Goal: Task Accomplishment & Management: Use online tool/utility

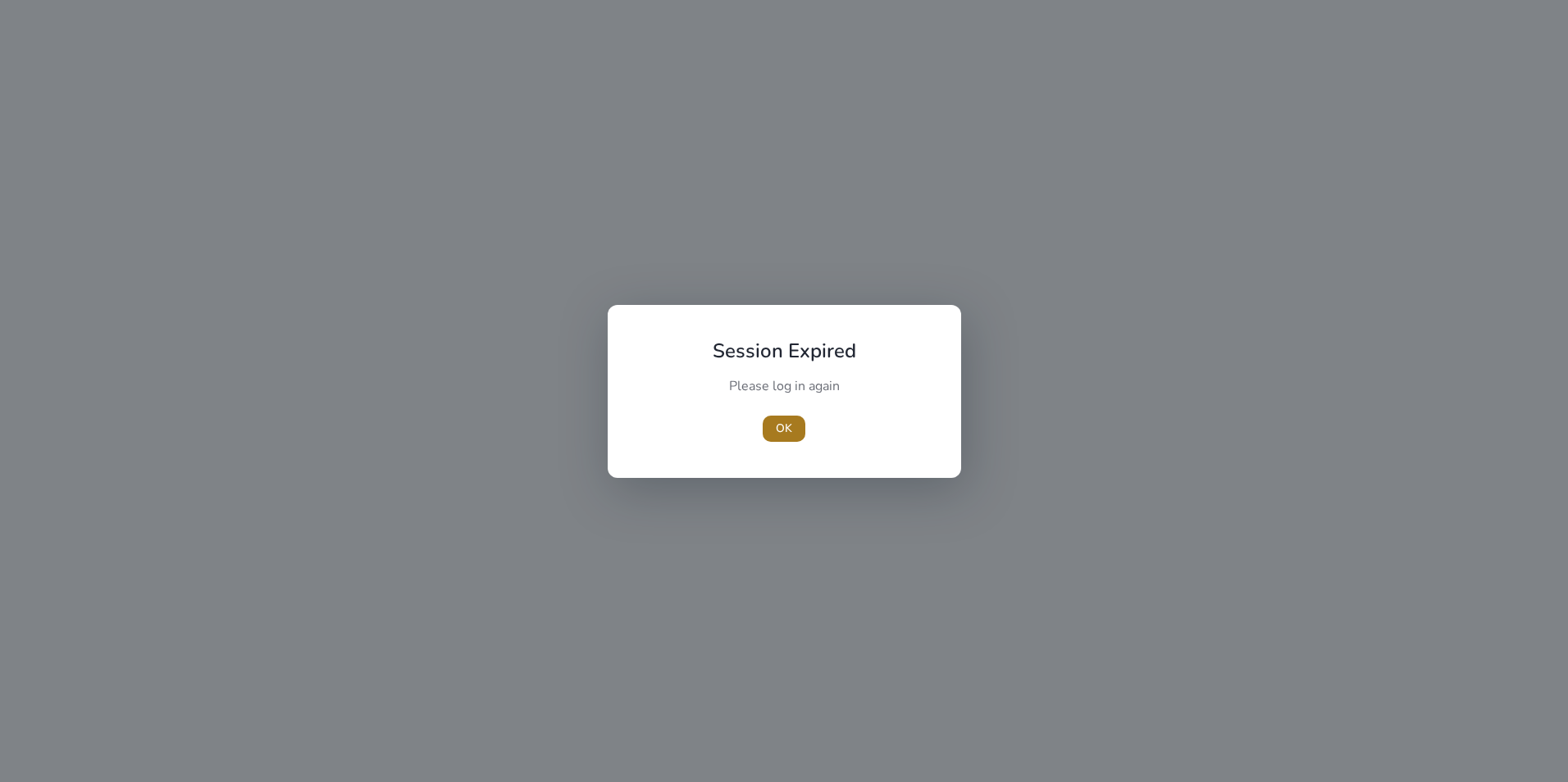
click at [783, 419] on span "button" at bounding box center [783, 429] width 42 height 39
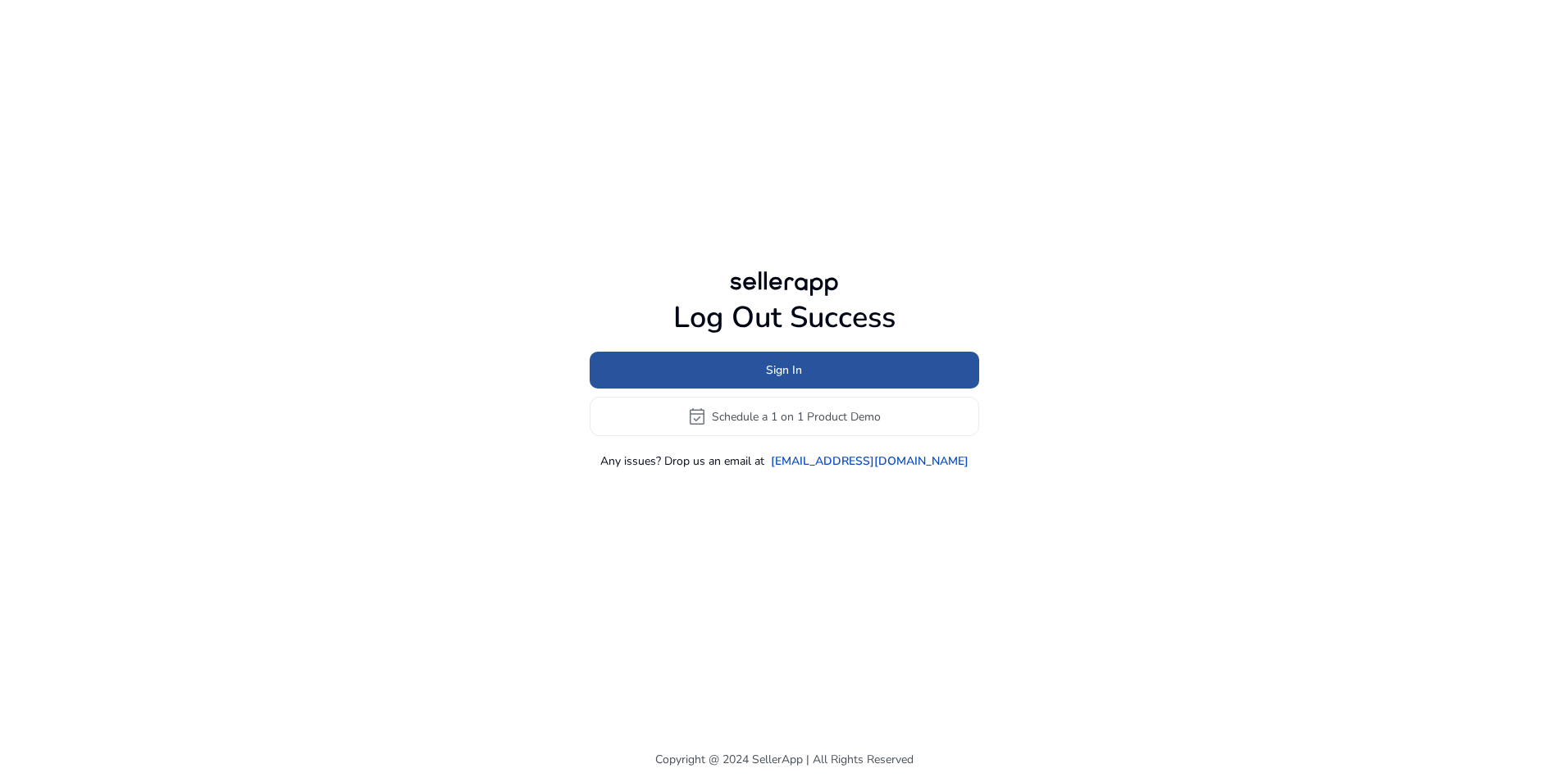
click at [761, 371] on span at bounding box center [785, 370] width 390 height 39
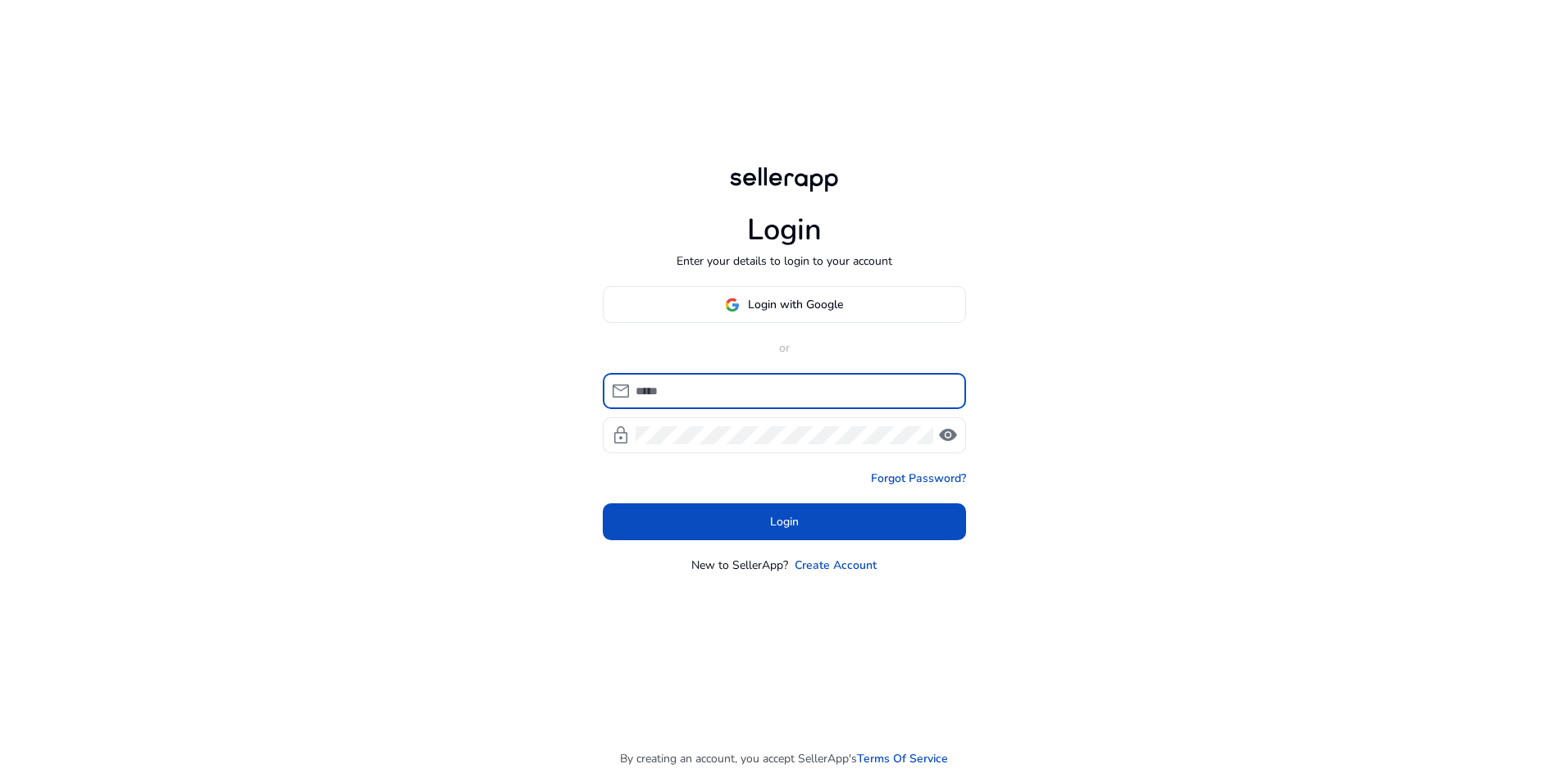
type input "**********"
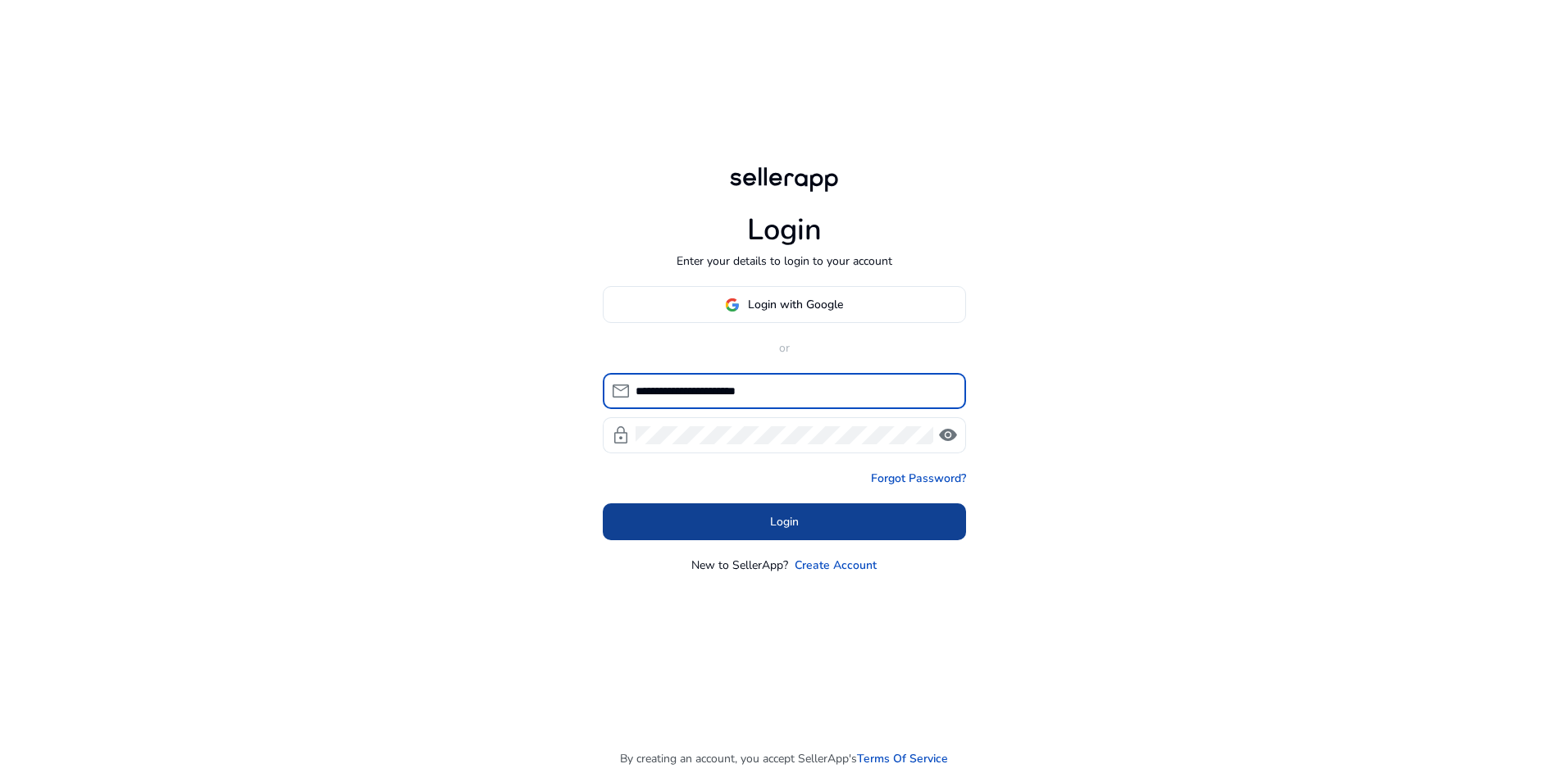
click at [735, 519] on span at bounding box center [784, 522] width 363 height 39
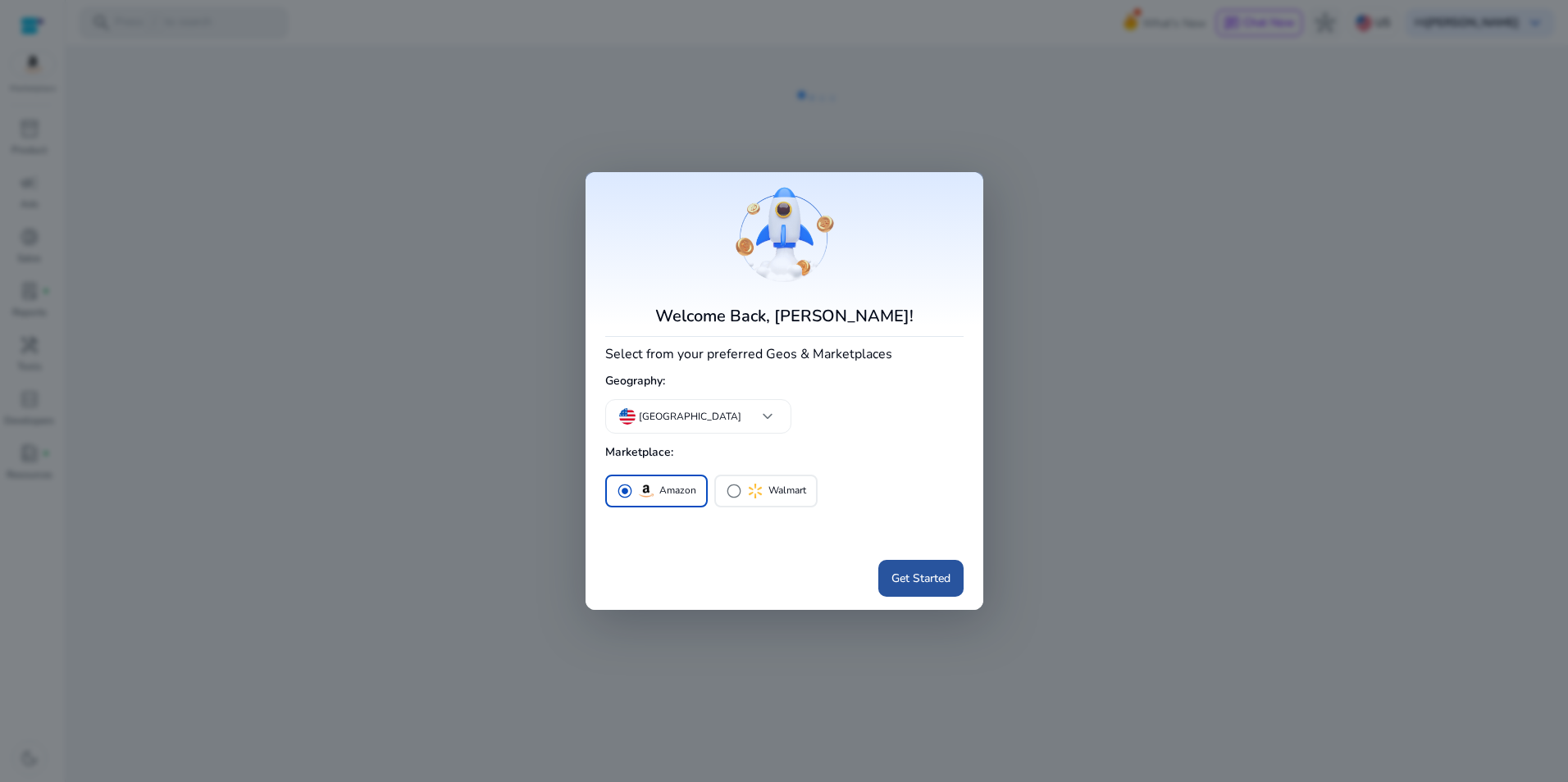
click at [914, 586] on span "Get Started" at bounding box center [921, 578] width 59 height 17
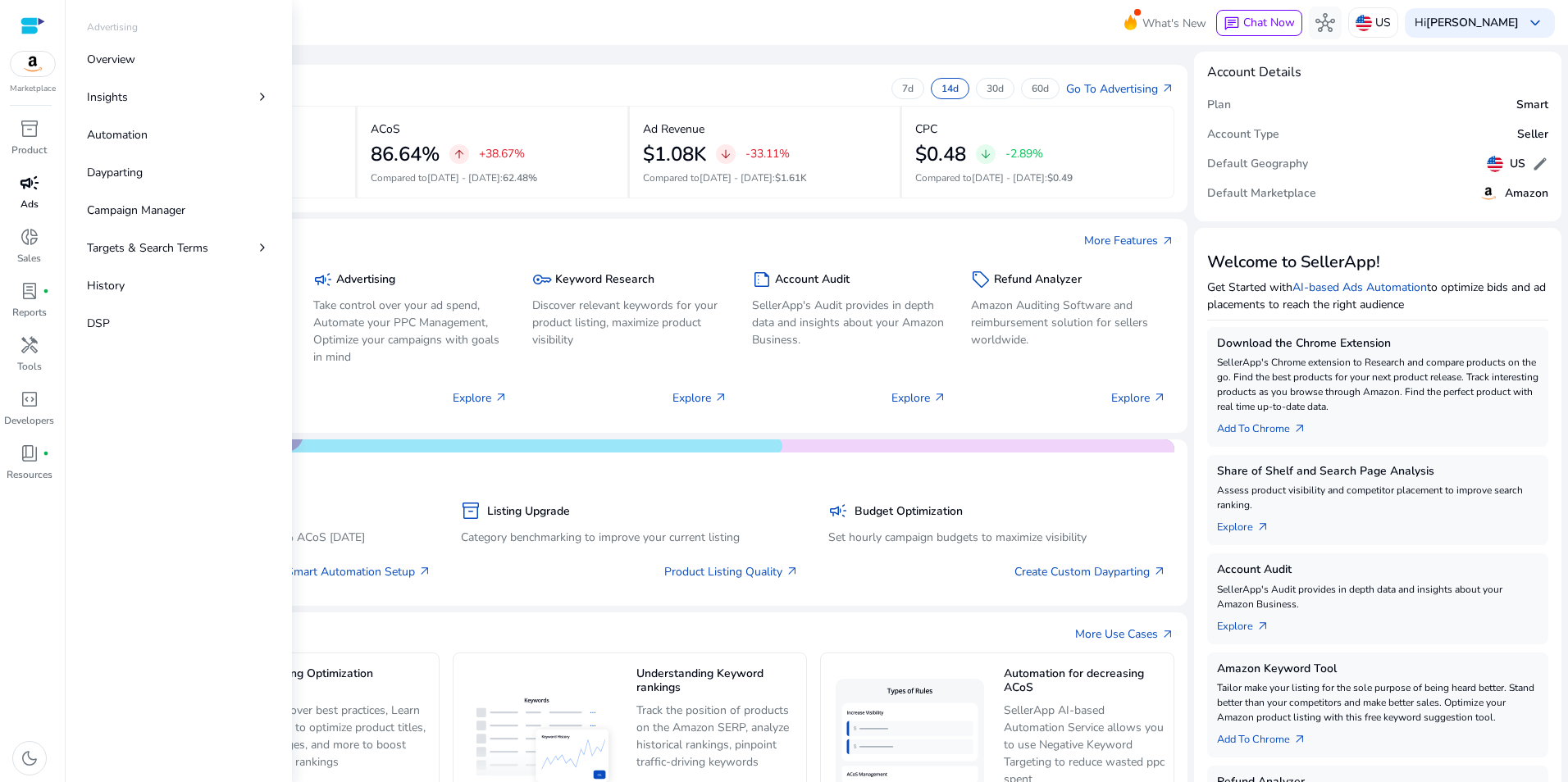
click at [27, 192] on span "campaign" at bounding box center [30, 183] width 20 height 20
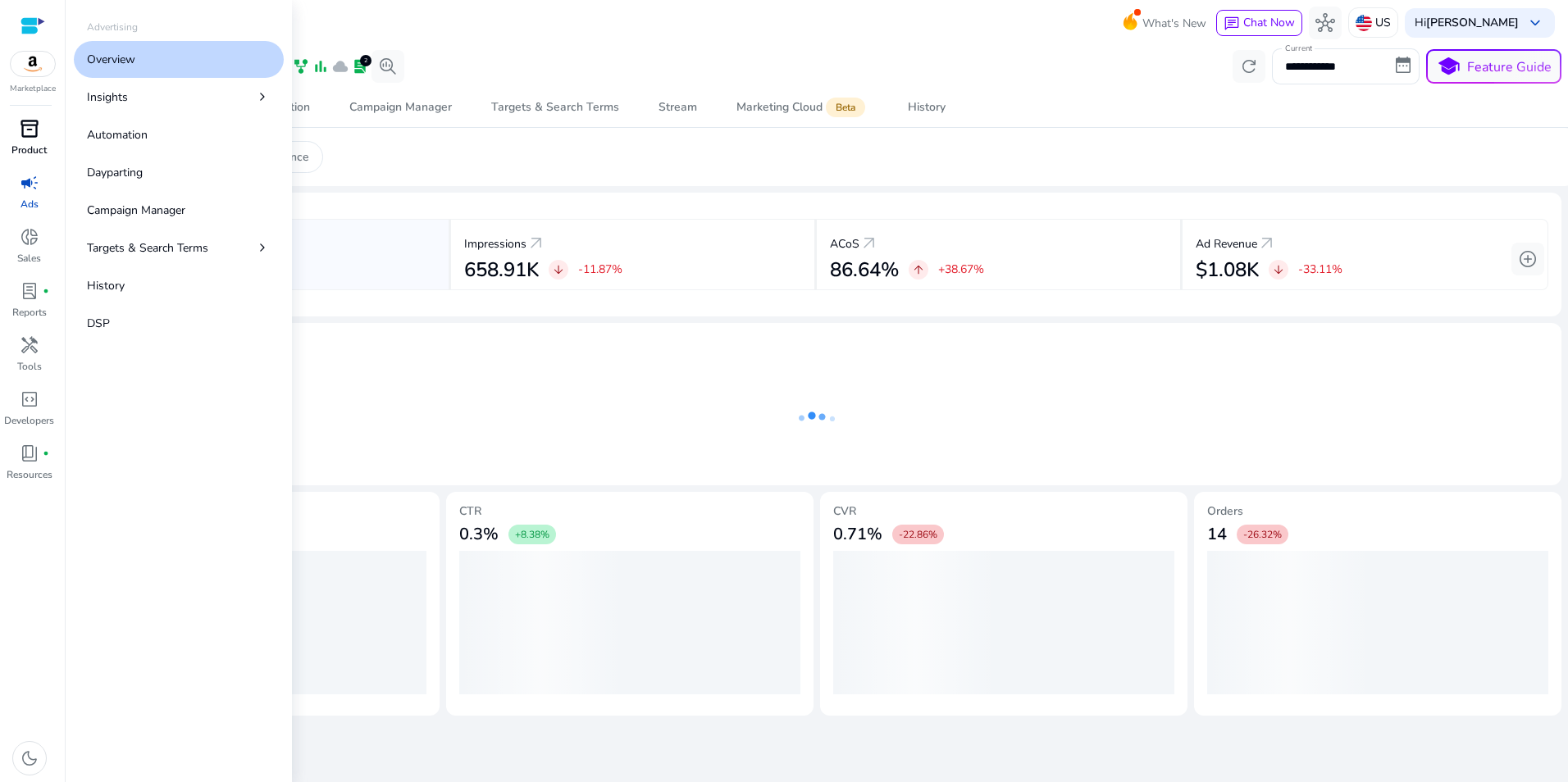
click at [17, 138] on div "inventory_2" at bounding box center [30, 128] width 46 height 27
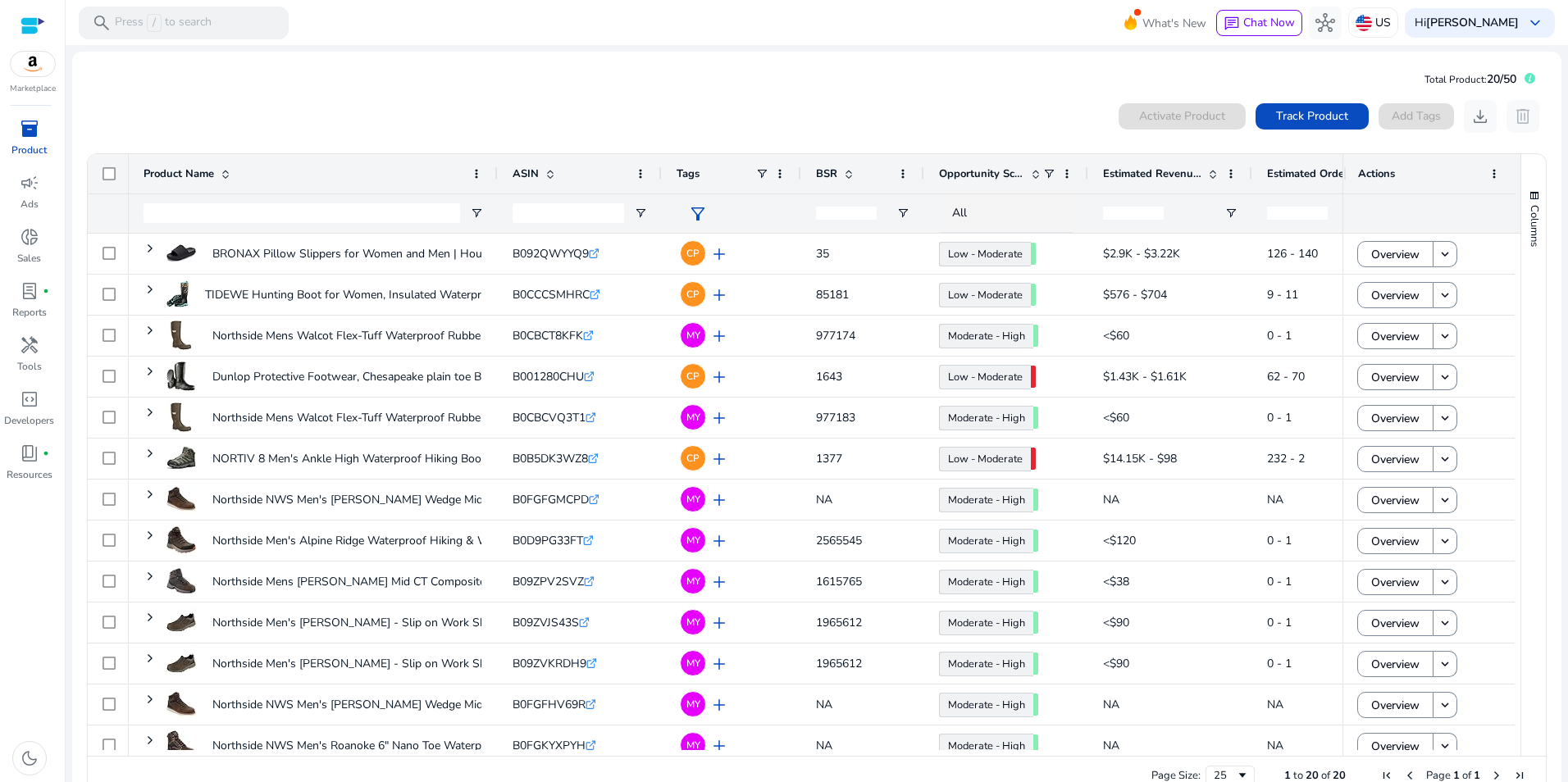
click at [633, 88] on mat-card "Total Product: 20/50 0 products selected Activate Product Track Product Add Tag…" at bounding box center [817, 434] width 1489 height 767
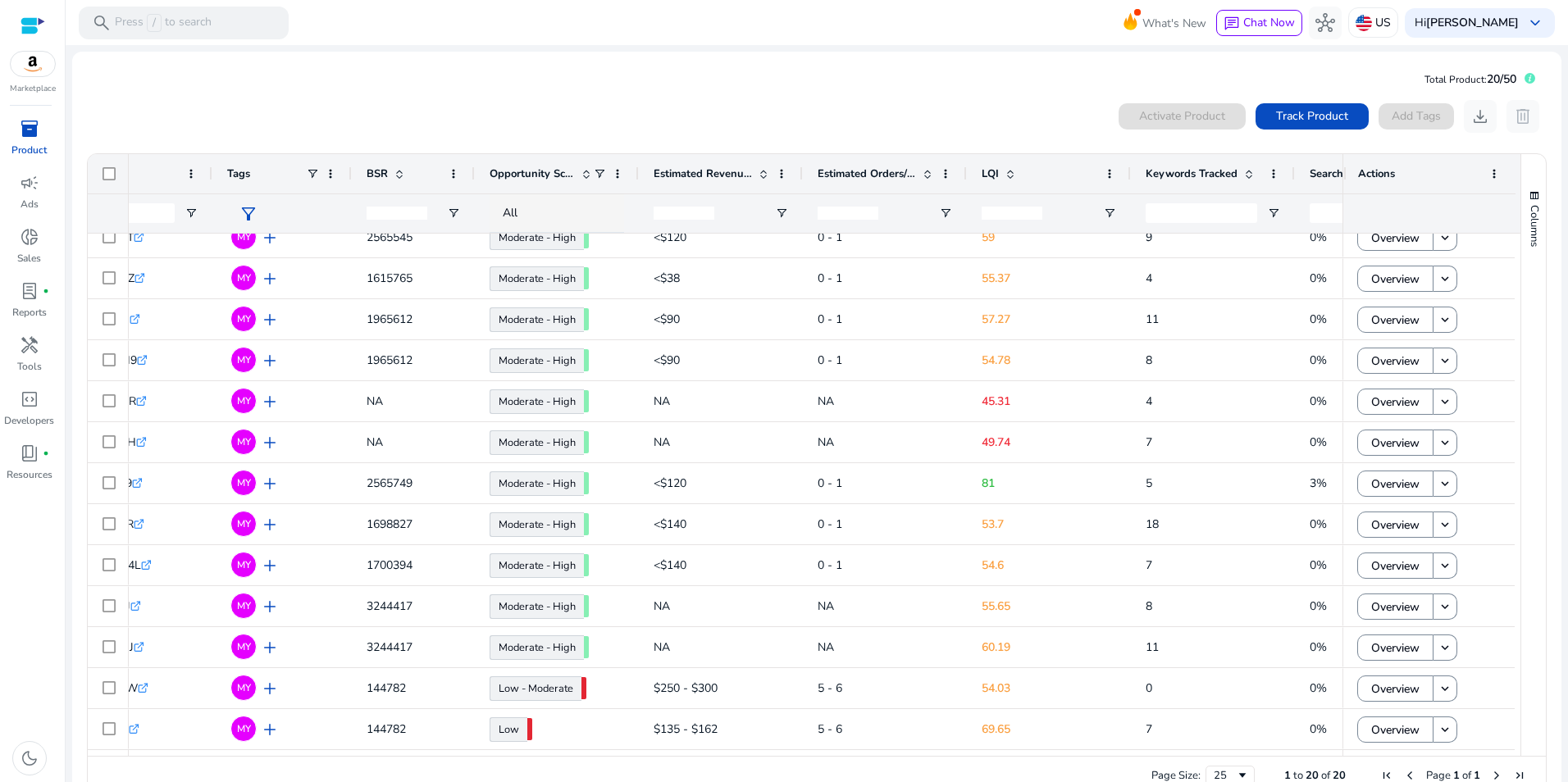
scroll to position [0, 537]
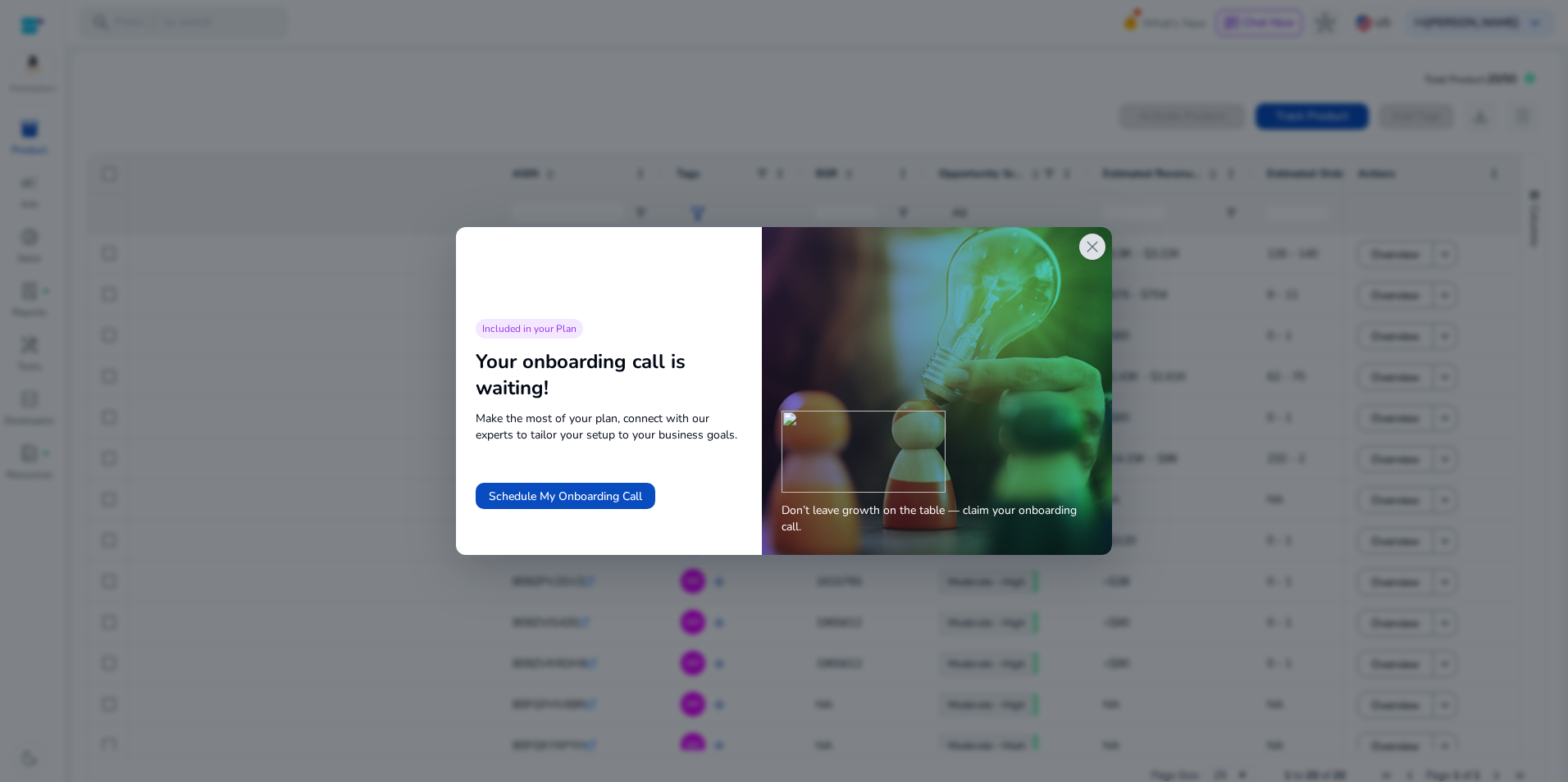
scroll to position [0, 537]
